Goal: Transaction & Acquisition: Purchase product/service

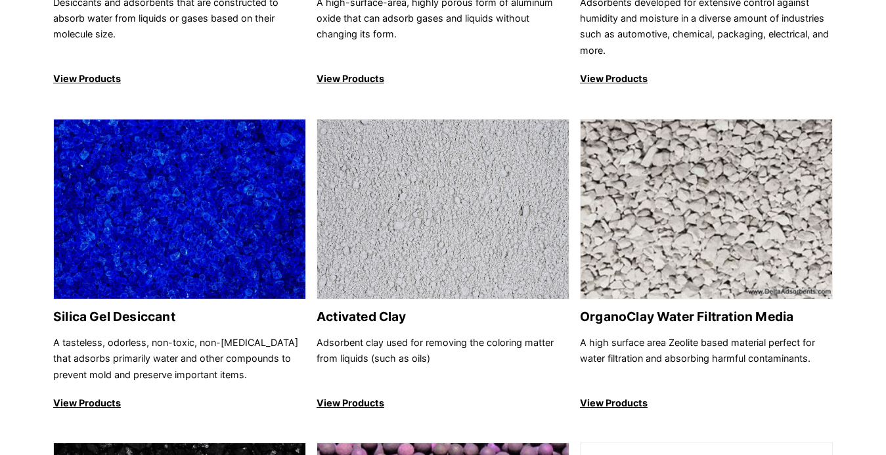
scroll to position [392, 0]
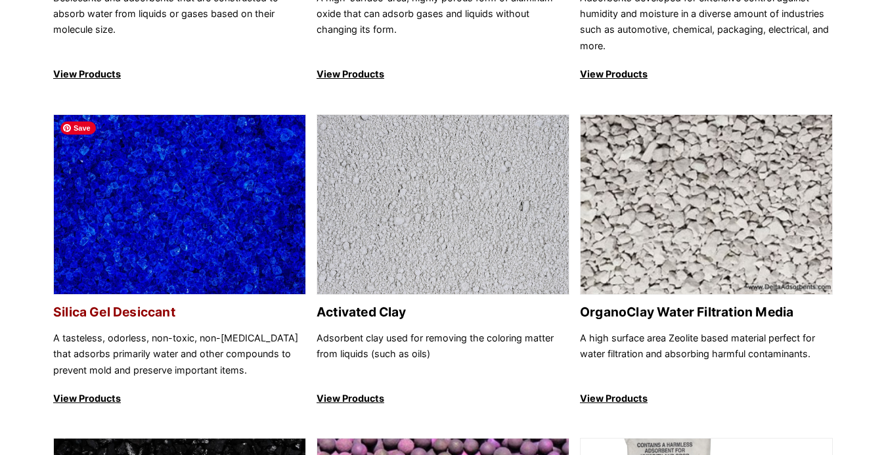
click at [206, 200] on img at bounding box center [180, 205] width 252 height 181
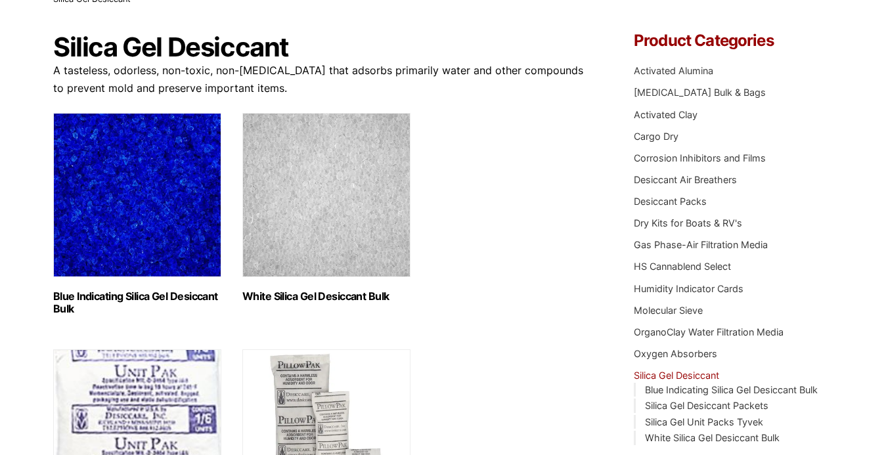
scroll to position [108, 0]
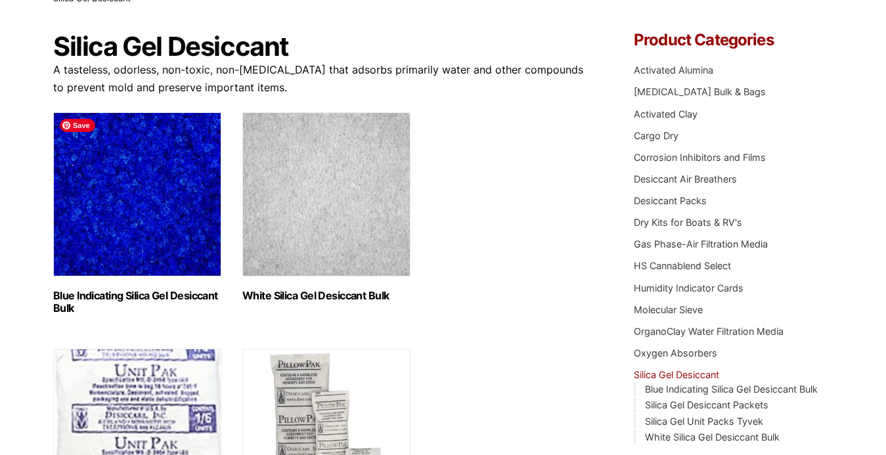
click at [138, 198] on img "Visit product category Blue Indicating Silica Gel Desiccant Bulk" at bounding box center [137, 194] width 168 height 164
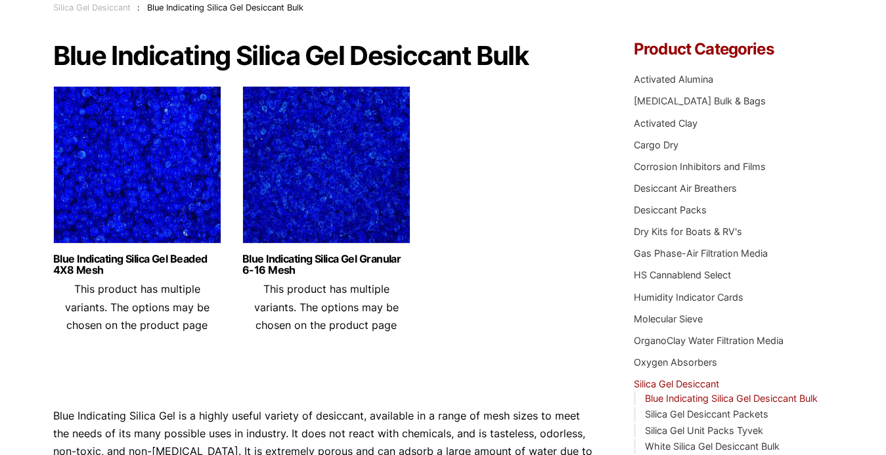
scroll to position [106, 0]
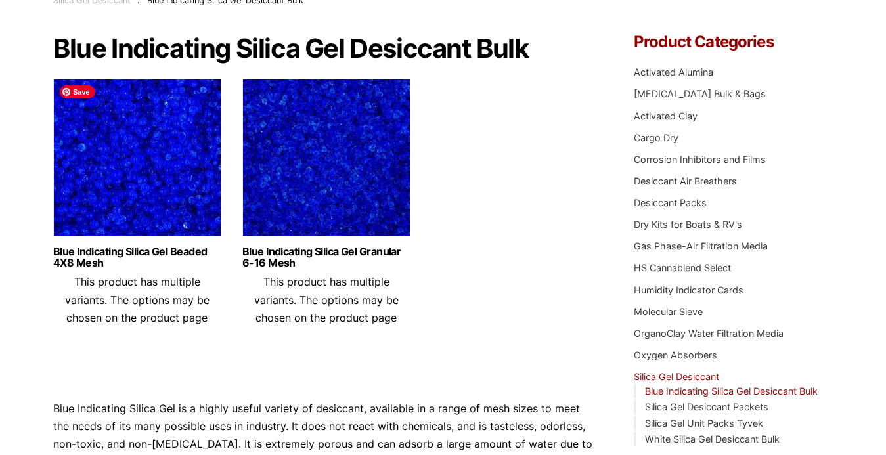
click at [150, 185] on img at bounding box center [137, 161] width 168 height 164
click at [166, 173] on img at bounding box center [137, 161] width 168 height 164
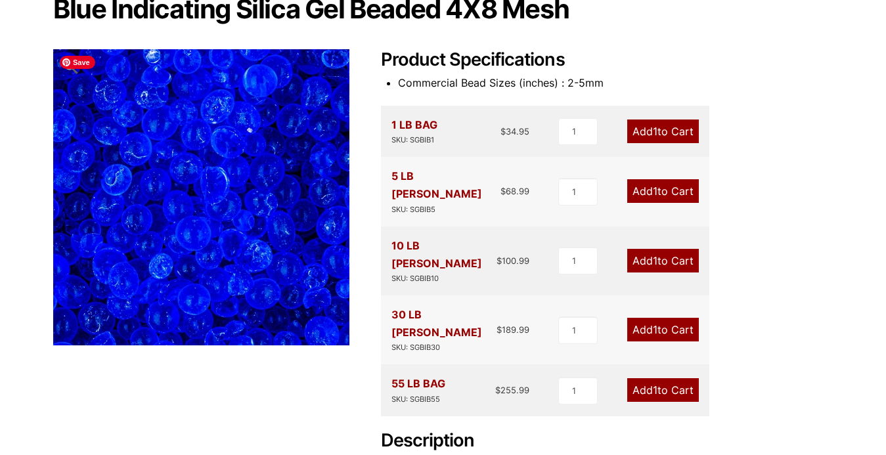
scroll to position [155, 0]
